Goal: Register for event/course

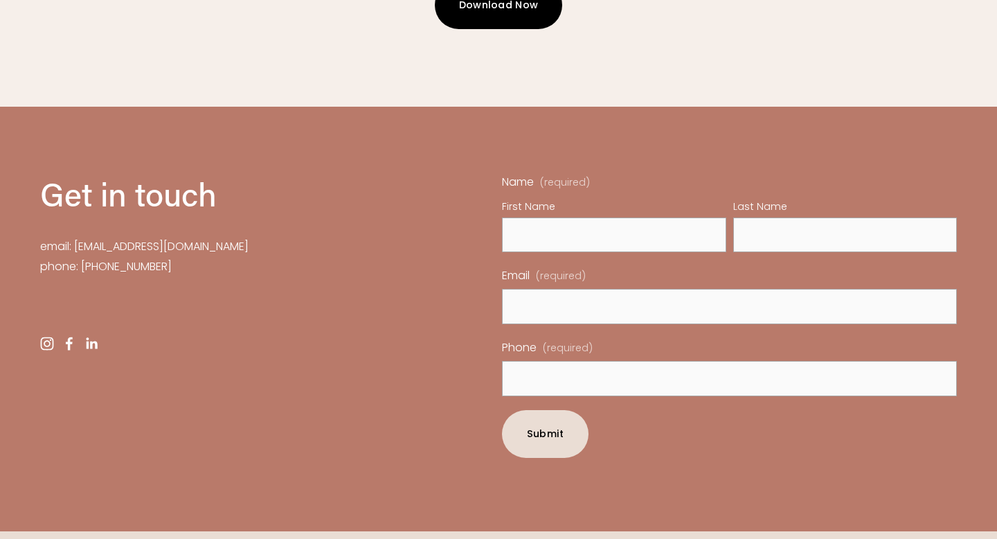
scroll to position [4185, 0]
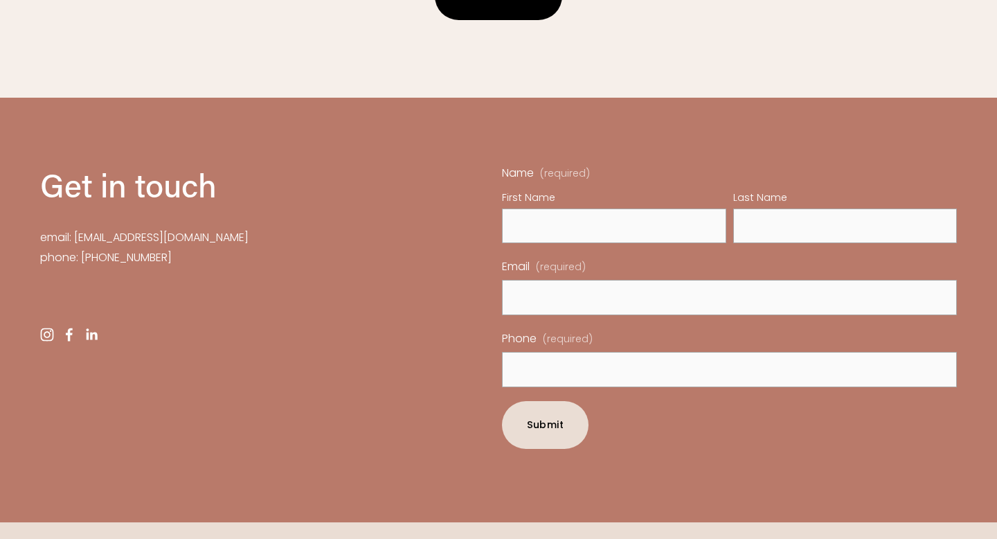
drag, startPoint x: 660, startPoint y: 513, endPoint x: 688, endPoint y: 513, distance: 28.4
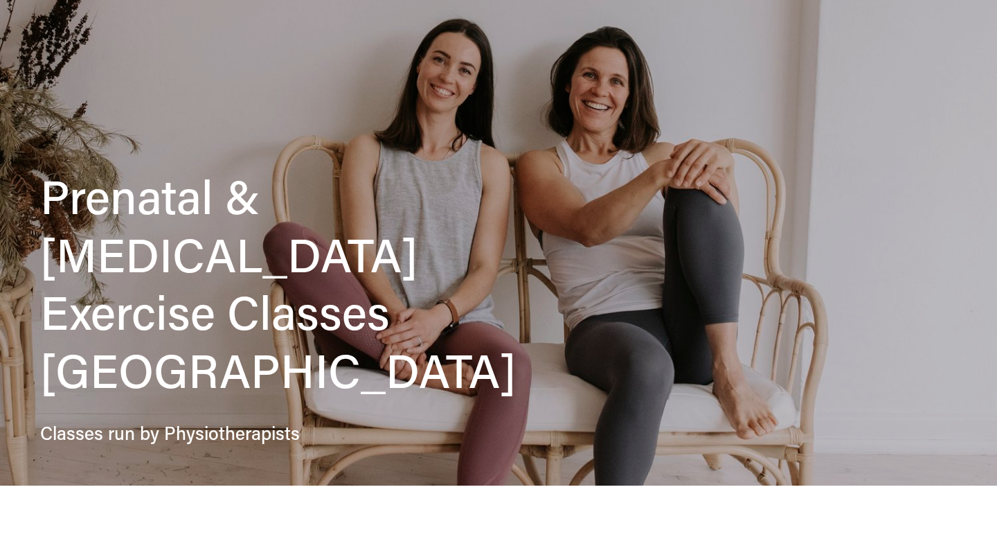
scroll to position [0, 0]
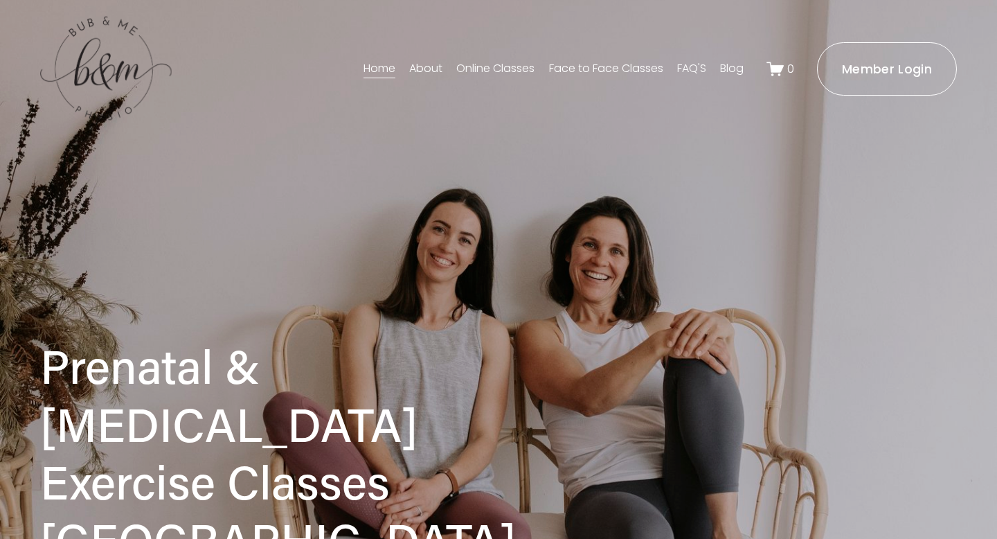
click at [606, 71] on link "Face to Face Classes" at bounding box center [606, 68] width 114 height 22
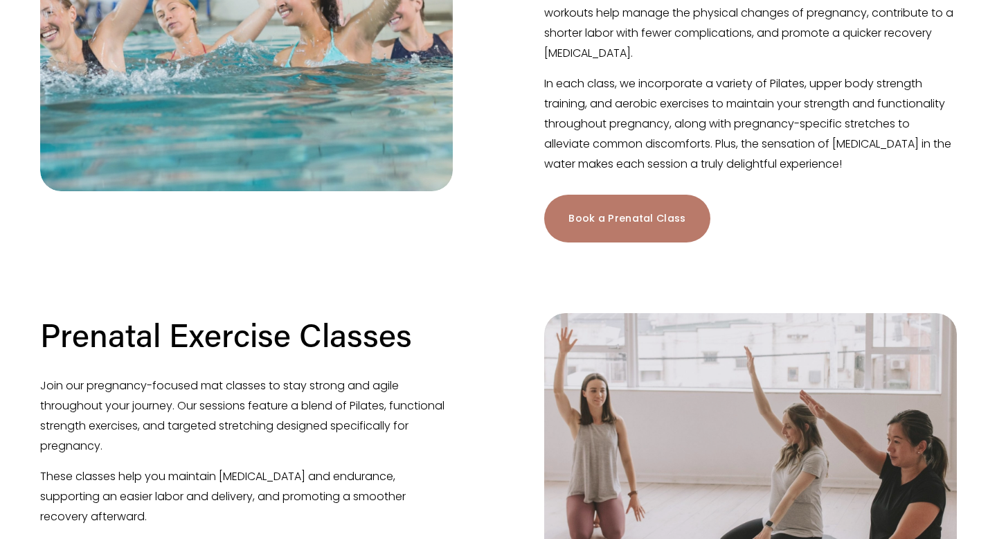
scroll to position [694, 0]
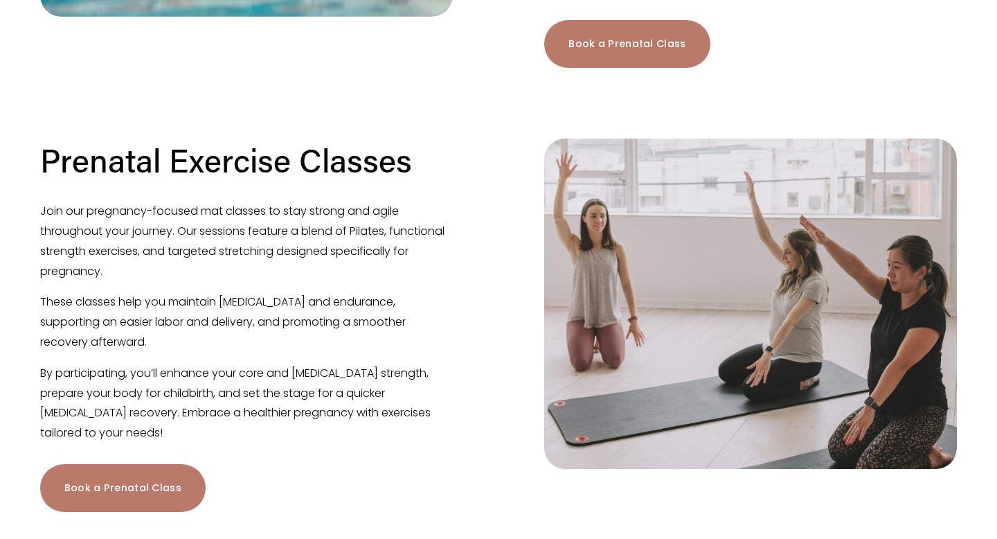
click at [118, 469] on link "Book a Prenatal Class" at bounding box center [122, 488] width 165 height 48
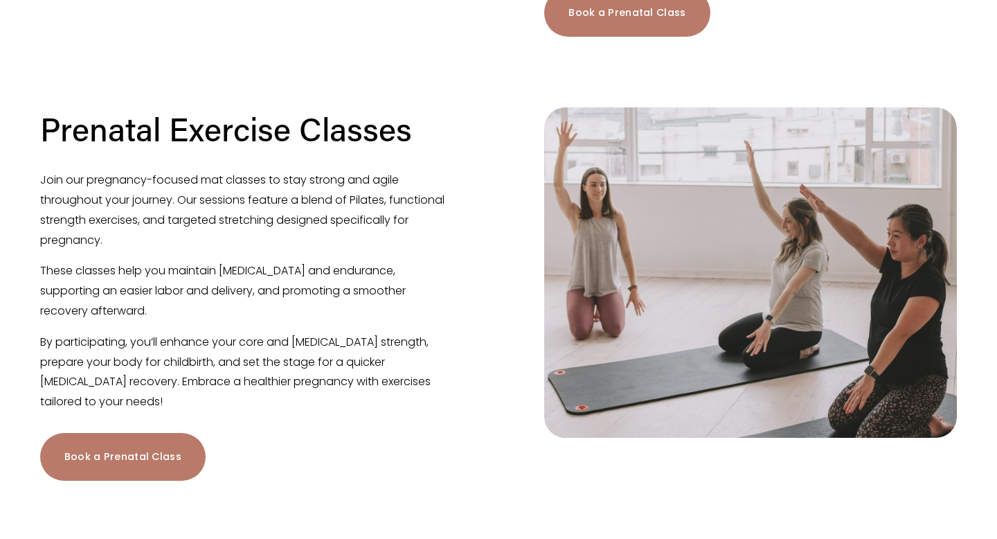
scroll to position [604, 0]
